Goal: Task Accomplishment & Management: Use online tool/utility

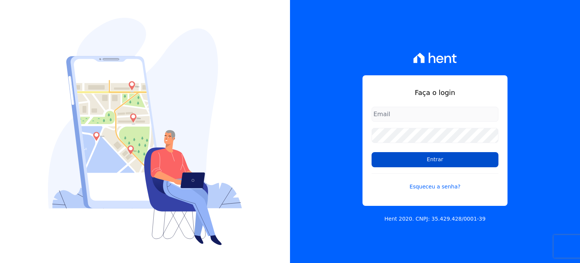
type input "marla@apiceincorporadora.com.br"
click at [423, 159] on input "Entrar" at bounding box center [435, 159] width 127 height 15
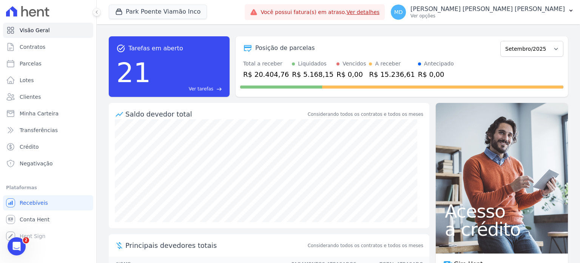
click at [375, 12] on link "Ver detalhes" at bounding box center [363, 12] width 33 height 6
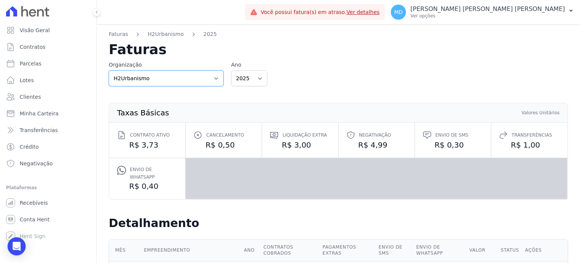
click at [175, 81] on select "Apice Incorporadora Apice Incorporadora - Inco H2Urbanismo" at bounding box center [166, 78] width 115 height 16
select select "d8ee6d41-a4a0-41a6-9390-656f73471309"
click at [109, 70] on select "Apice Incorporadora Apice Incorporadora - Inco H2Urbanismo" at bounding box center [166, 78] width 115 height 16
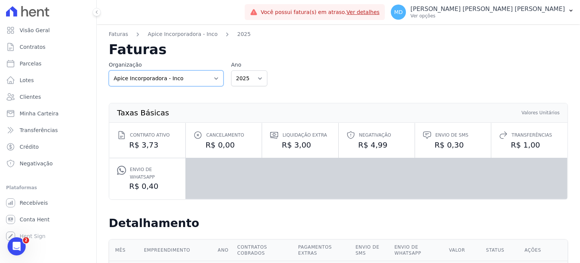
click at [168, 79] on select "Apice Incorporadora Apice Incorporadora - Inco H2Urbanismo" at bounding box center [166, 78] width 115 height 16
select select "0718d752-0d0d-493f-90e9-7c85e0801cea"
click at [109, 70] on select "Apice Incorporadora Apice Incorporadora - Inco H2Urbanismo" at bounding box center [166, 78] width 115 height 16
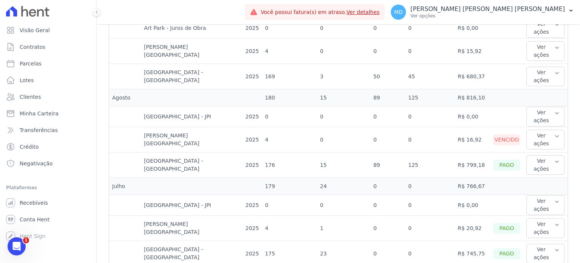
scroll to position [265, 0]
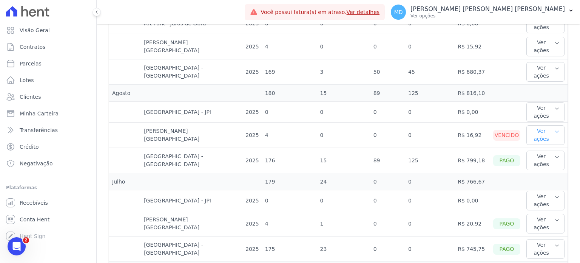
click at [533, 125] on button "Ver ações" at bounding box center [546, 135] width 38 height 20
click at [540, 165] on link "Nota fiscal eletrônica" at bounding box center [558, 169] width 56 height 8
